Goal: Navigation & Orientation: Find specific page/section

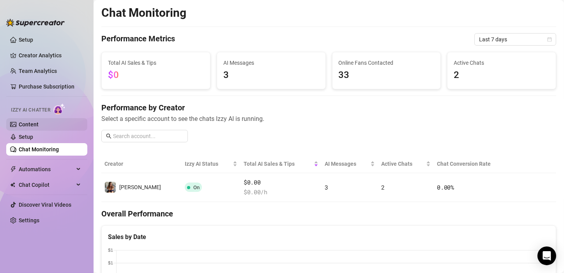
click at [34, 124] on link "Content" at bounding box center [29, 124] width 20 height 6
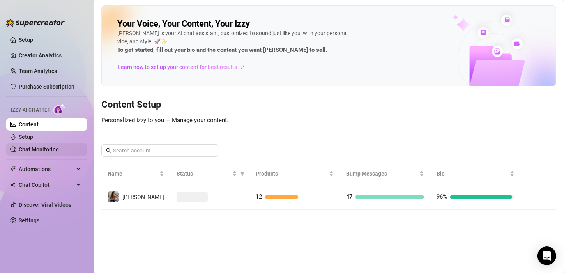
click at [39, 149] on link "Chat Monitoring" at bounding box center [39, 149] width 40 height 6
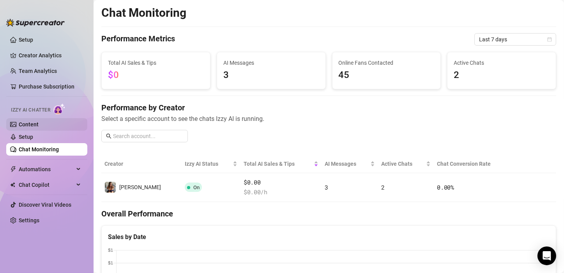
click at [35, 123] on link "Content" at bounding box center [29, 124] width 20 height 6
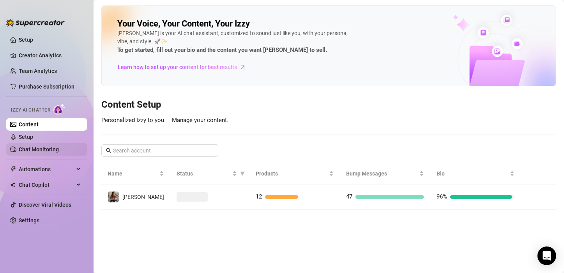
click at [37, 151] on link "Chat Monitoring" at bounding box center [39, 149] width 40 height 6
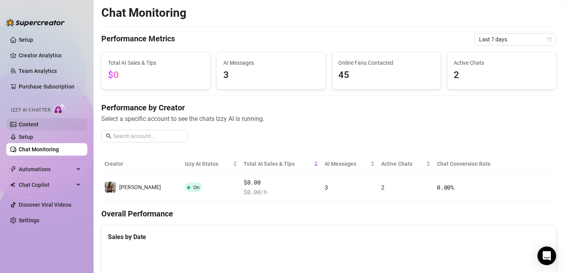
click at [35, 124] on link "Content" at bounding box center [29, 124] width 20 height 6
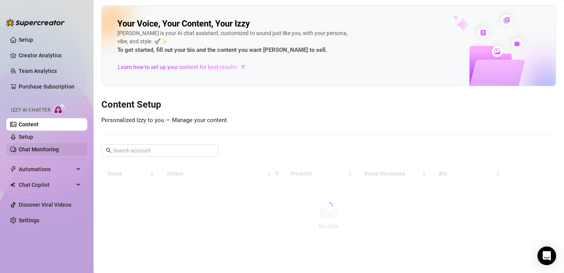
click at [39, 147] on link "Chat Monitoring" at bounding box center [39, 149] width 40 height 6
